Goal: Navigation & Orientation: Find specific page/section

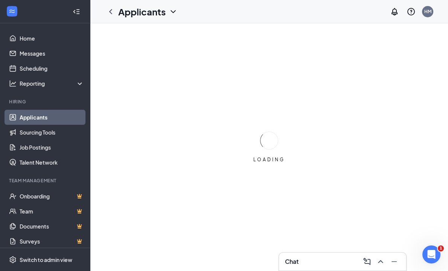
click at [56, 120] on link "Applicants" at bounding box center [52, 117] width 64 height 15
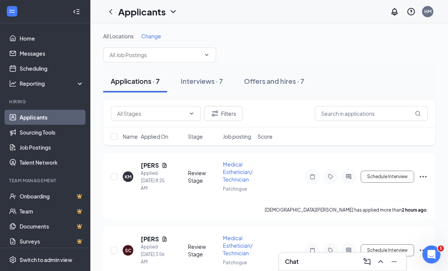
click at [321, 260] on div "Chat" at bounding box center [342, 262] width 115 height 12
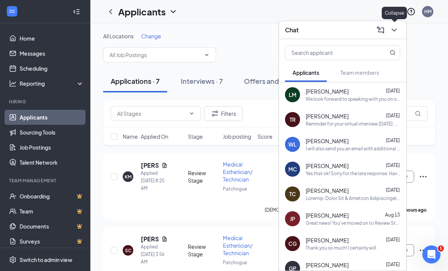
click at [396, 26] on icon "ChevronDown" at bounding box center [394, 30] width 9 height 9
